Goal: Task Accomplishment & Management: Use online tool/utility

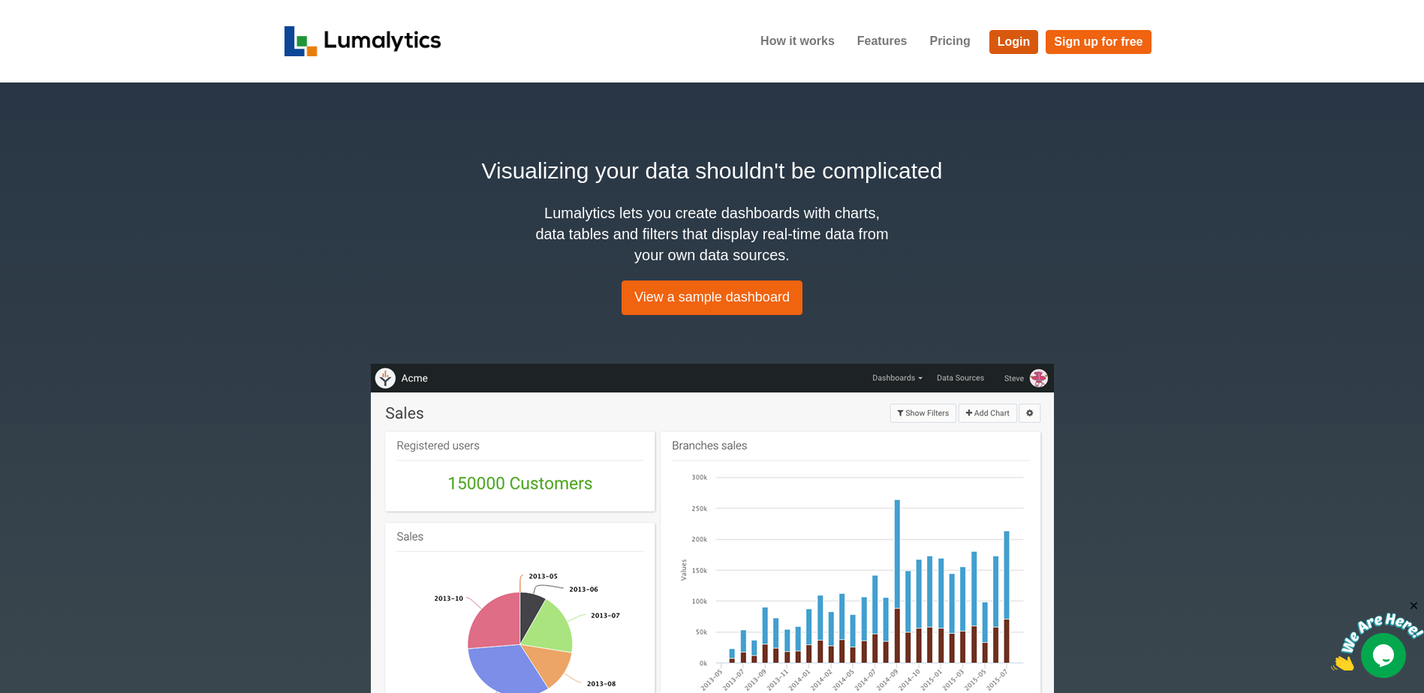
click at [1015, 33] on link "Login" at bounding box center [1014, 42] width 50 height 24
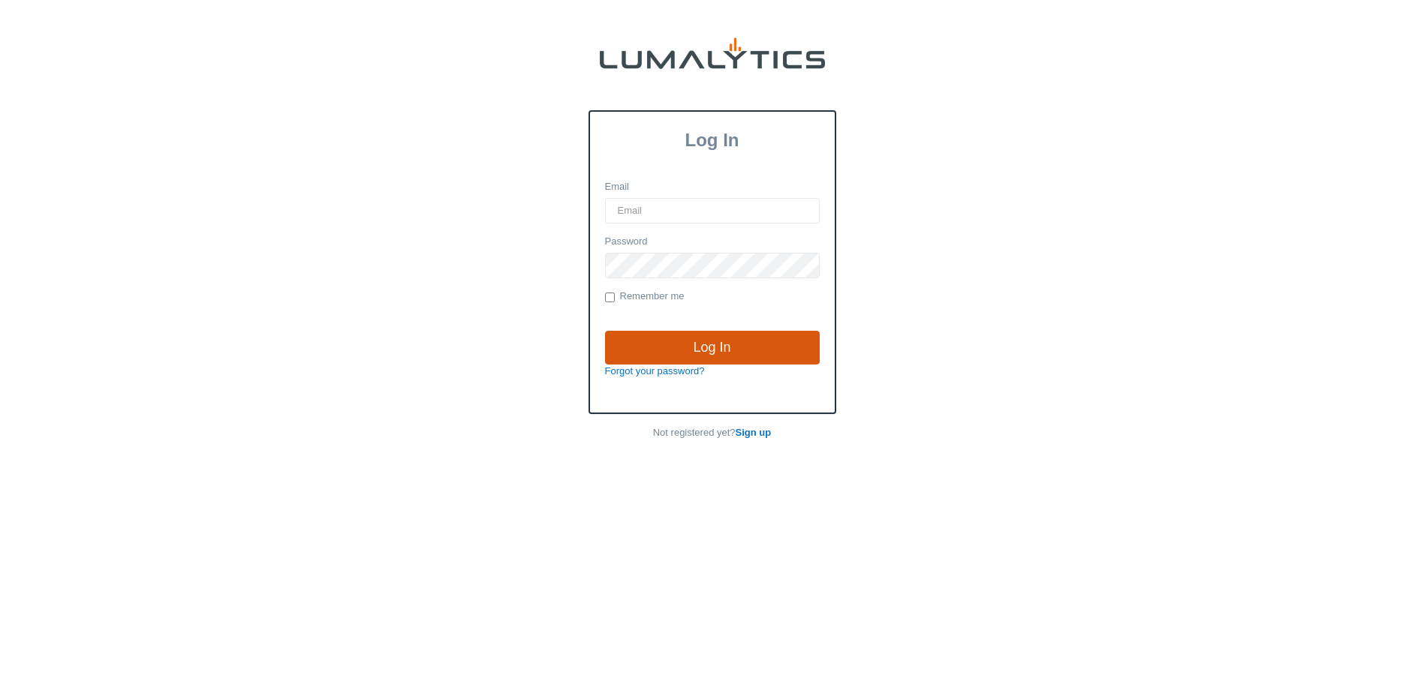
type input "brozema@valleytruckparts.com"
click at [692, 354] on input "Log In" at bounding box center [712, 348] width 215 height 35
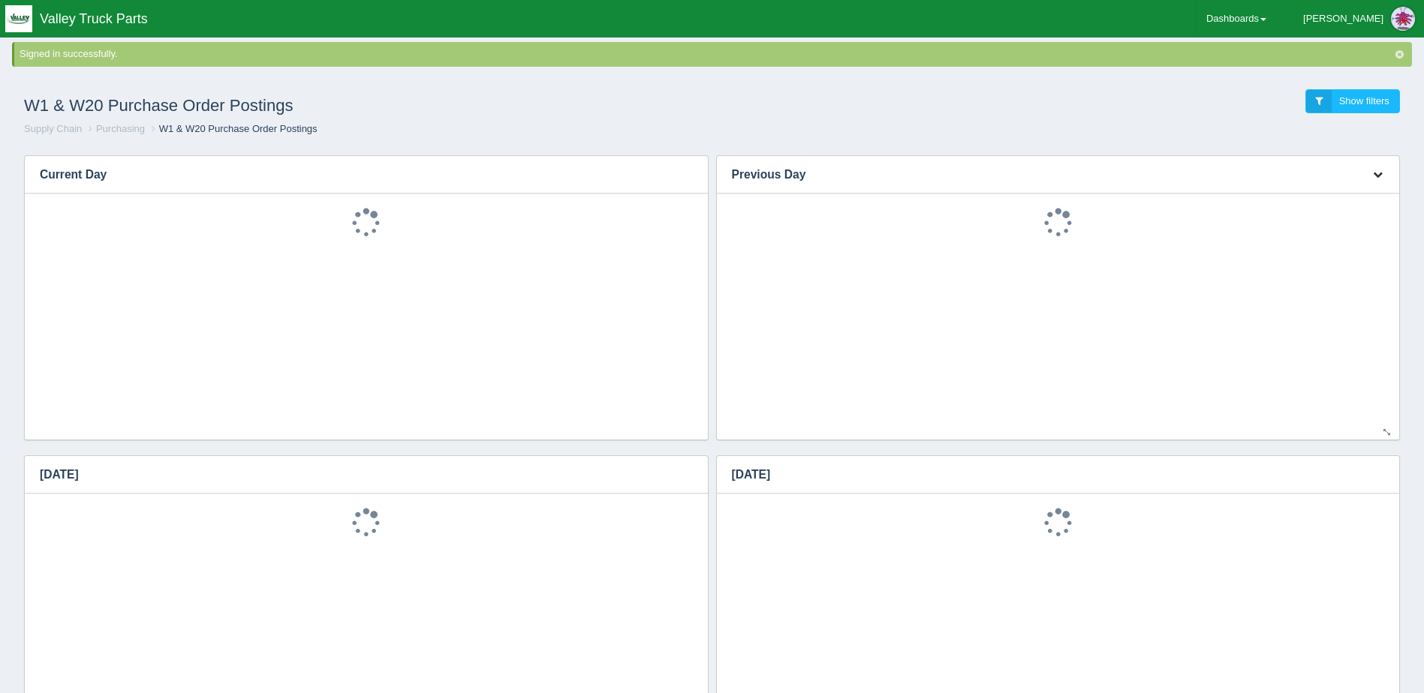
click at [1377, 173] on icon "button" at bounding box center [1378, 175] width 10 height 10
click at [1341, 197] on link "Download CSV" at bounding box center [1327, 197] width 120 height 22
